Goal: Information Seeking & Learning: Learn about a topic

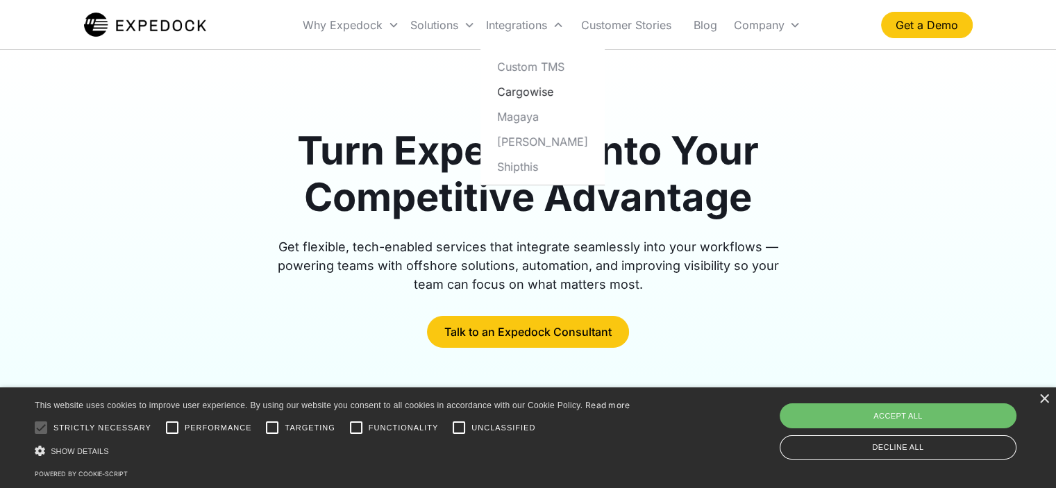
click at [525, 90] on link "Cargowise" at bounding box center [542, 91] width 113 height 25
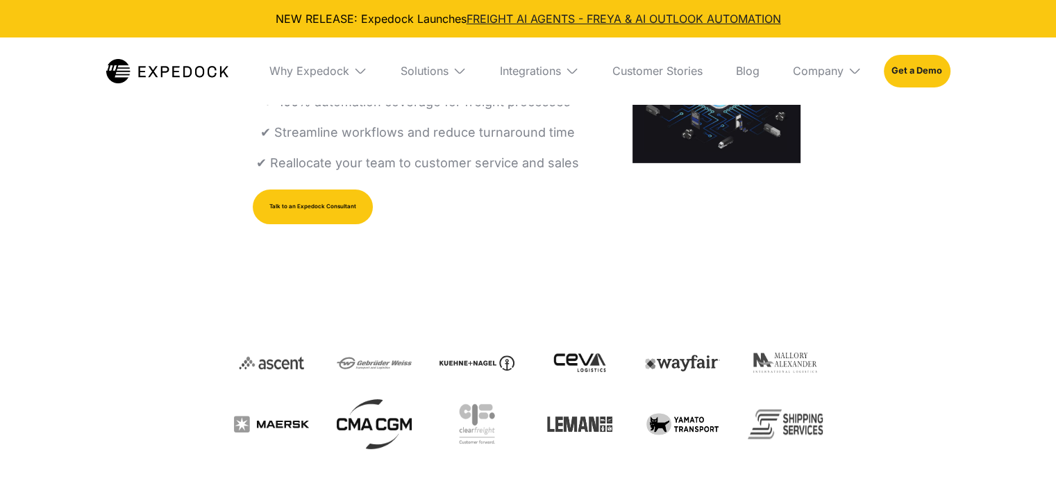
select select
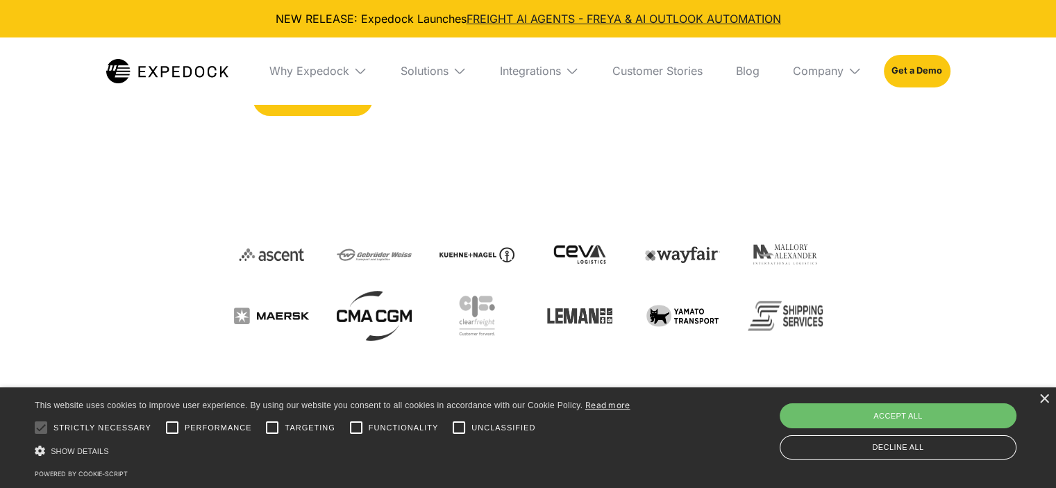
scroll to position [277, 0]
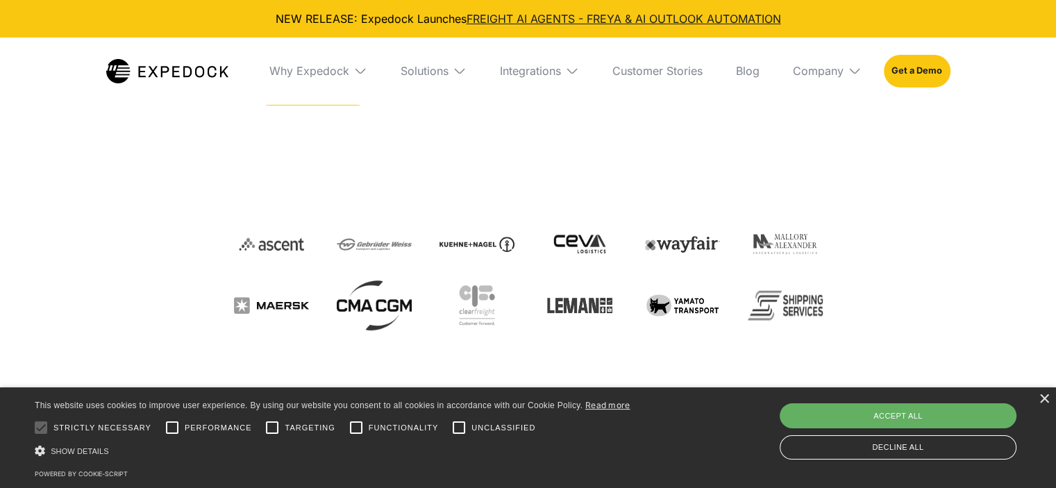
click at [970, 414] on div "Accept all" at bounding box center [897, 415] width 237 height 25
checkbox input "true"
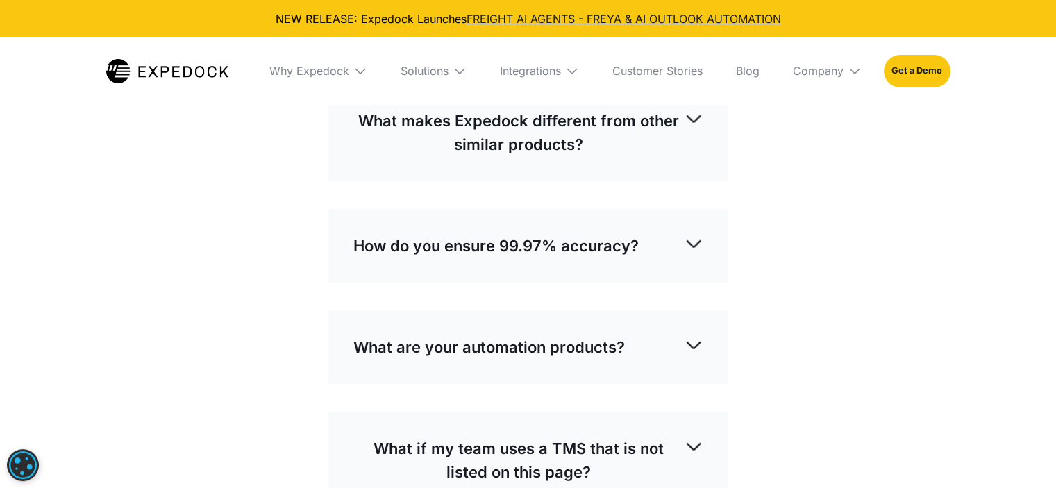
scroll to position [3428, 0]
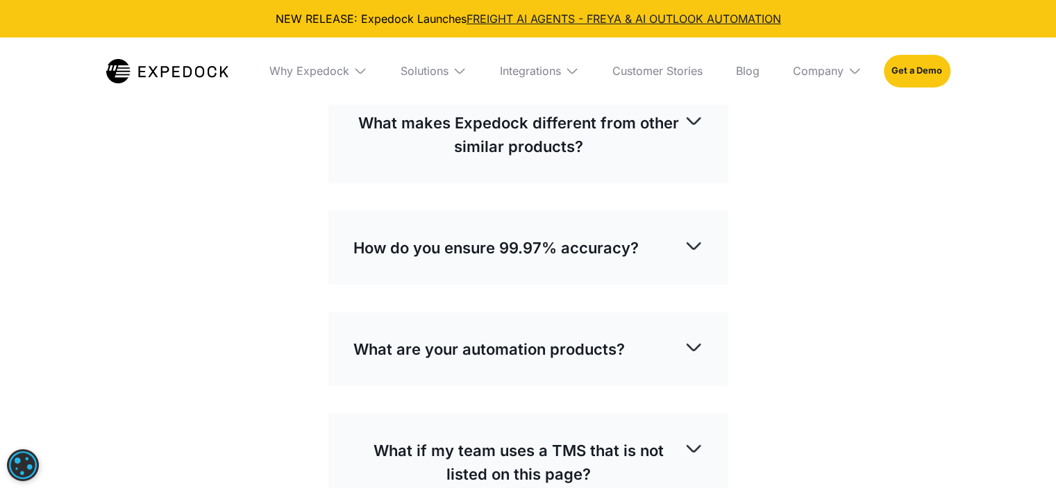
click at [817, 252] on div "Frequently Asked Questions How does Expedock work? Expedock AI can extract and …" at bounding box center [528, 290] width 588 height 745
